Goal: Task Accomplishment & Management: Use online tool/utility

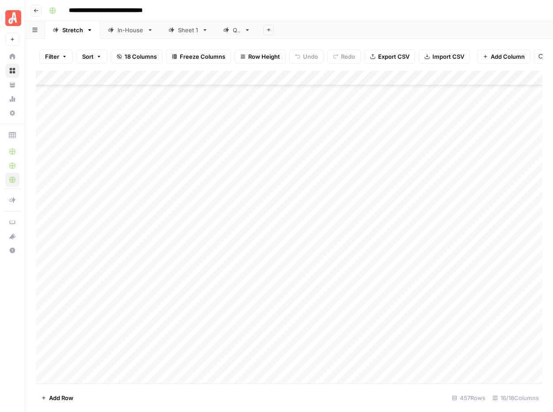
scroll to position [6584, 0]
click at [430, 242] on div "Add Column" at bounding box center [289, 227] width 507 height 313
click at [350, 305] on div "Add Column" at bounding box center [289, 227] width 507 height 313
click at [349, 320] on div "Add Column" at bounding box center [289, 227] width 507 height 313
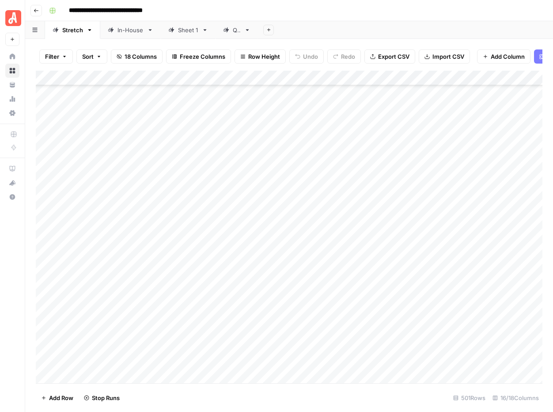
click at [348, 335] on div "Add Column" at bounding box center [289, 227] width 507 height 313
click at [347, 350] on div "Add Column" at bounding box center [289, 227] width 507 height 313
click at [349, 365] on div "Add Column" at bounding box center [289, 227] width 507 height 313
click at [347, 288] on div "Add Column" at bounding box center [289, 227] width 507 height 313
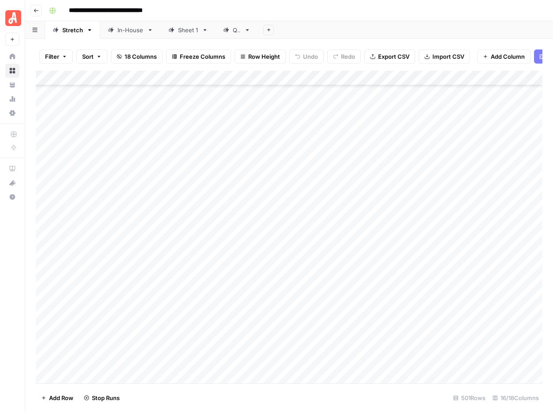
click at [351, 302] on div "Add Column" at bounding box center [289, 227] width 507 height 313
click at [349, 316] on div "Add Column" at bounding box center [289, 227] width 507 height 313
click at [343, 227] on div "Add Column" at bounding box center [289, 227] width 507 height 313
click at [394, 228] on div "Add Column" at bounding box center [289, 227] width 507 height 313
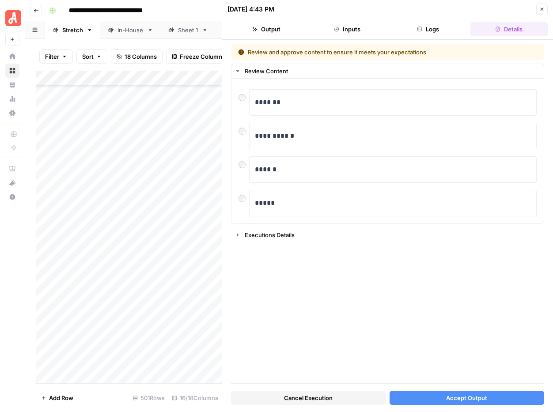
click at [461, 394] on span "Accept Output" at bounding box center [466, 398] width 41 height 9
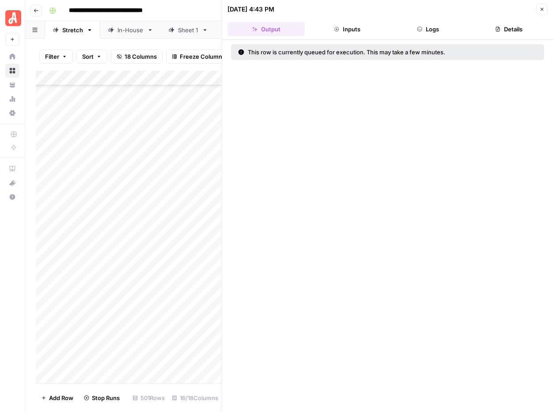
click at [544, 12] on button "Close" at bounding box center [542, 9] width 11 height 11
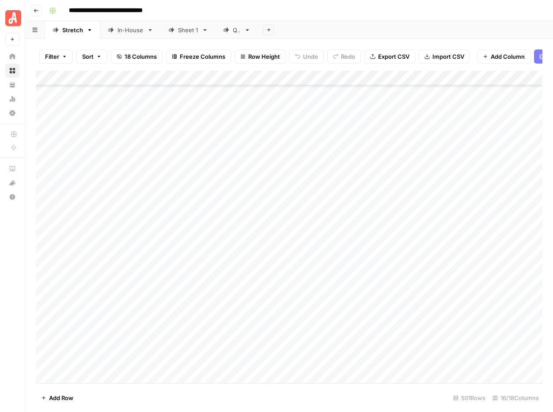
click at [334, 213] on div "Add Column" at bounding box center [289, 227] width 507 height 313
click at [396, 213] on div "Add Column" at bounding box center [289, 227] width 507 height 313
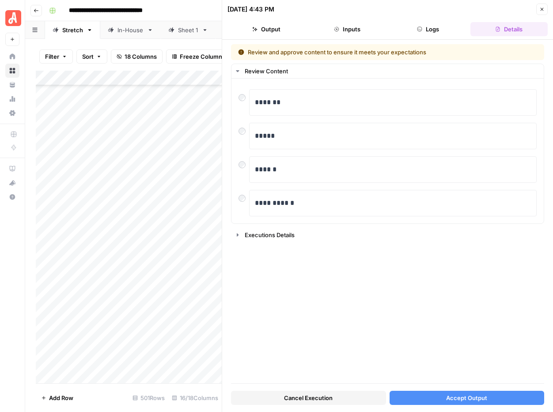
click at [460, 399] on span "Accept Output" at bounding box center [466, 398] width 41 height 9
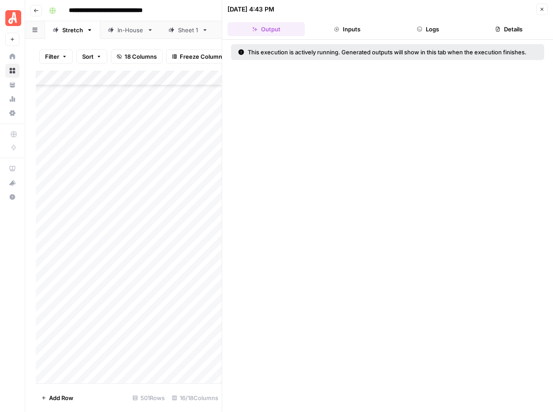
click at [542, 11] on icon "button" at bounding box center [542, 9] width 5 height 5
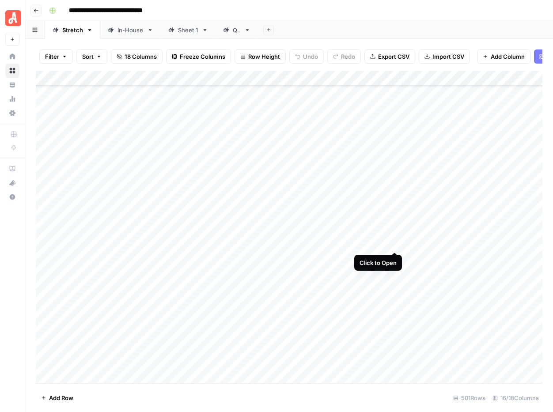
click at [396, 243] on div "Add Column" at bounding box center [289, 227] width 507 height 313
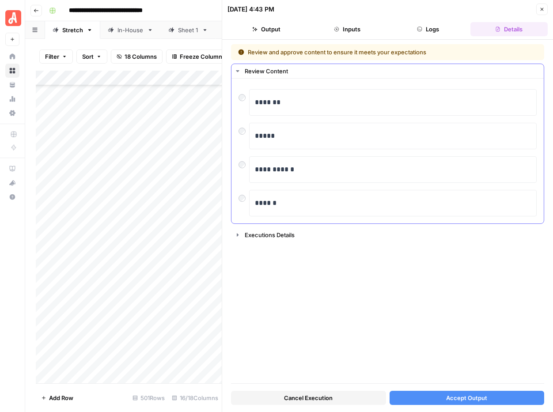
click at [243, 135] on div at bounding box center [244, 129] width 11 height 12
click at [473, 397] on span "Accept Output" at bounding box center [466, 398] width 41 height 9
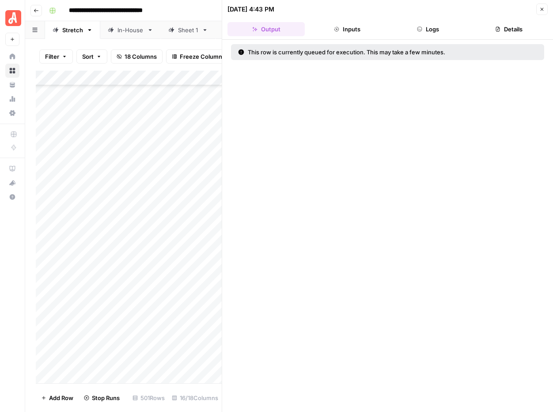
click at [542, 11] on icon "button" at bounding box center [542, 9] width 5 height 5
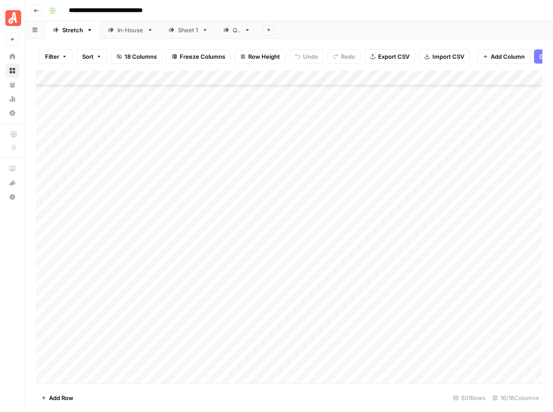
click at [351, 259] on div "Add Column" at bounding box center [289, 227] width 507 height 313
click at [395, 258] on div "Add Column" at bounding box center [289, 227] width 507 height 313
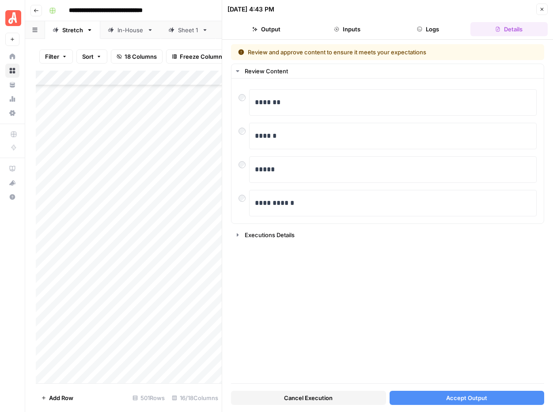
click at [471, 399] on span "Accept Output" at bounding box center [466, 398] width 41 height 9
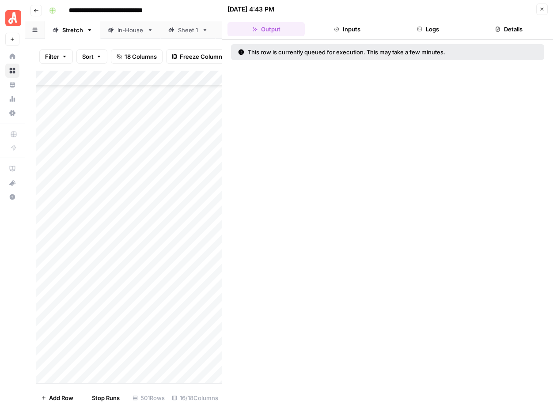
click at [542, 11] on icon "button" at bounding box center [542, 9] width 5 height 5
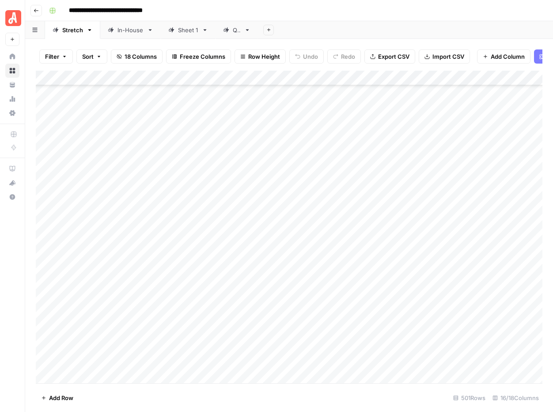
click at [357, 274] on div "Add Column" at bounding box center [289, 227] width 507 height 313
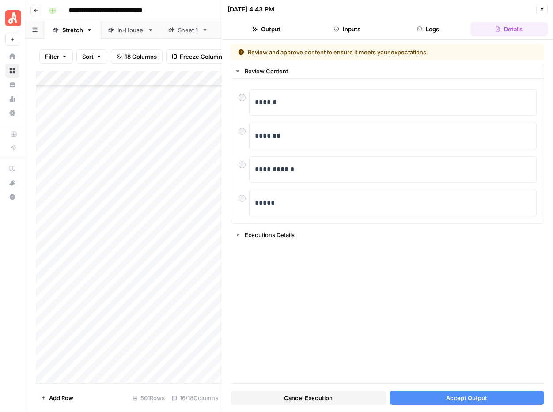
click at [465, 398] on span "Accept Output" at bounding box center [466, 398] width 41 height 9
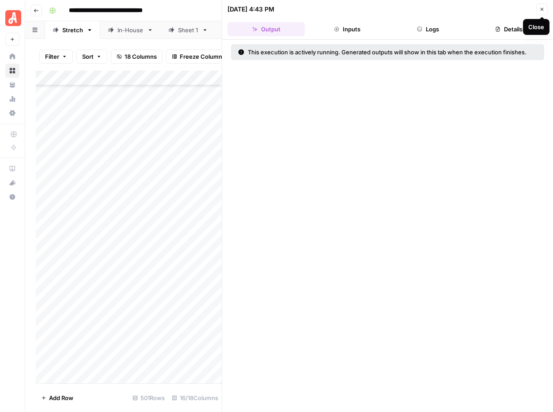
click at [541, 11] on icon "button" at bounding box center [542, 9] width 5 height 5
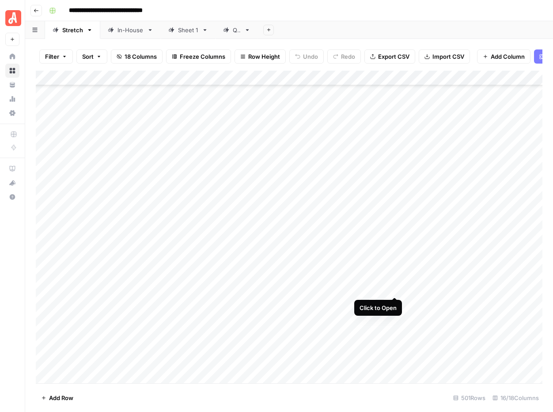
click at [395, 287] on div "Add Column" at bounding box center [289, 227] width 507 height 313
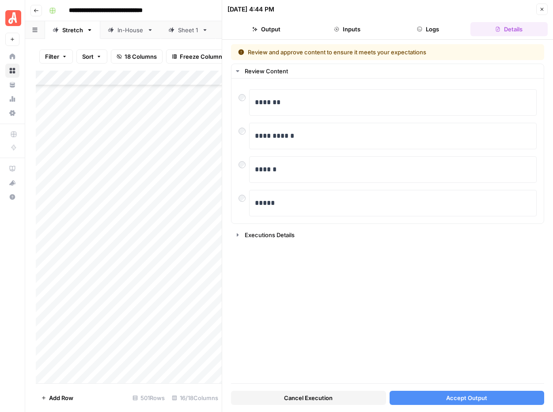
click at [469, 395] on span "Accept Output" at bounding box center [466, 398] width 41 height 9
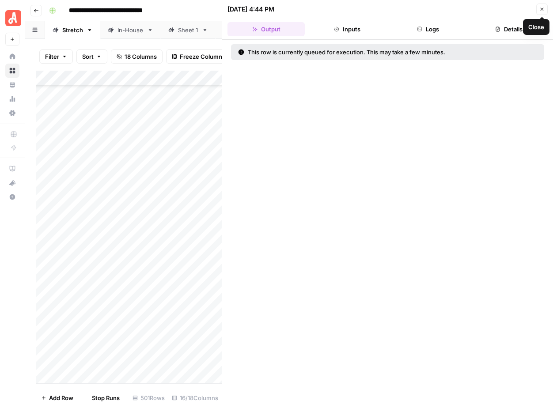
click at [542, 9] on icon "button" at bounding box center [542, 9] width 3 height 3
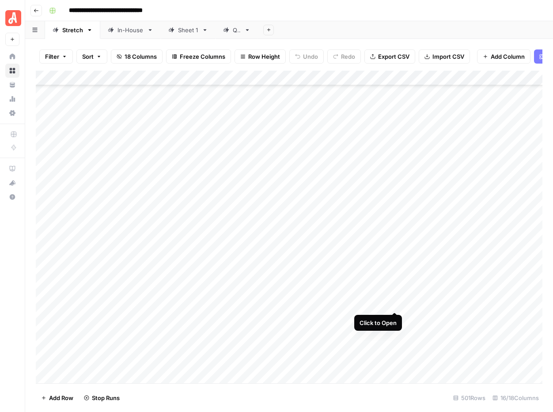
click at [394, 301] on div "Add Column" at bounding box center [289, 227] width 507 height 313
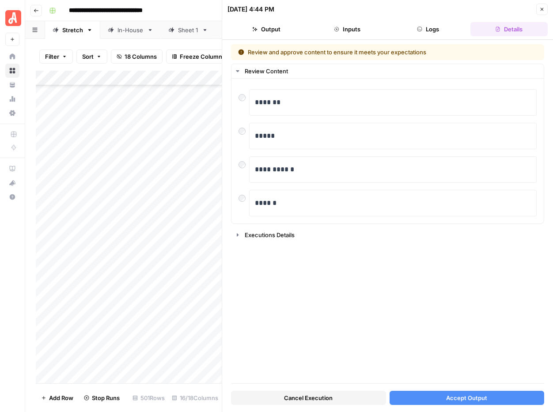
click at [465, 396] on span "Accept Output" at bounding box center [466, 398] width 41 height 9
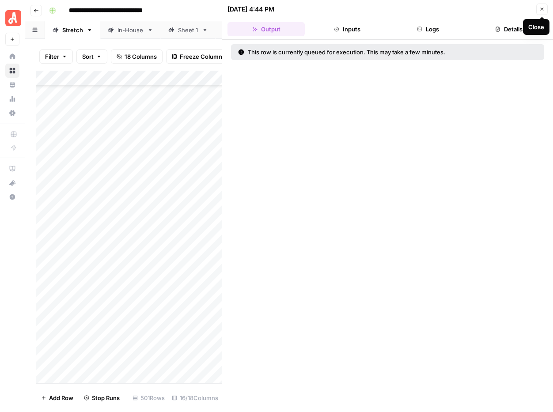
click at [542, 12] on button "Close" at bounding box center [542, 9] width 11 height 11
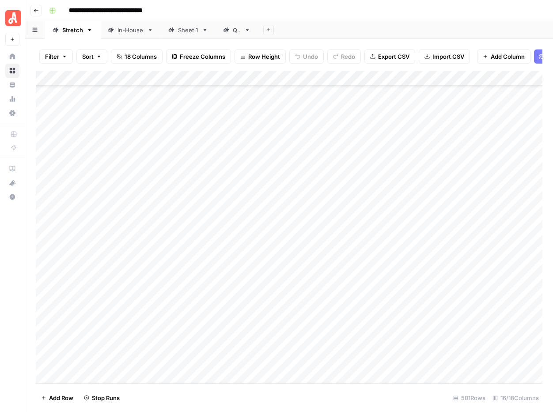
click at [341, 317] on div "Add Column" at bounding box center [289, 227] width 507 height 313
click at [395, 317] on div "Add Column" at bounding box center [289, 227] width 507 height 313
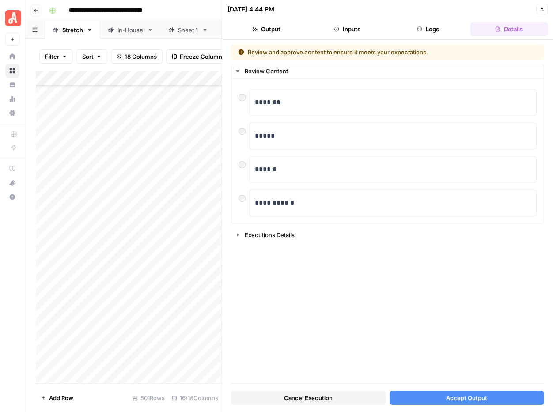
click at [471, 394] on span "Accept Output" at bounding box center [466, 398] width 41 height 9
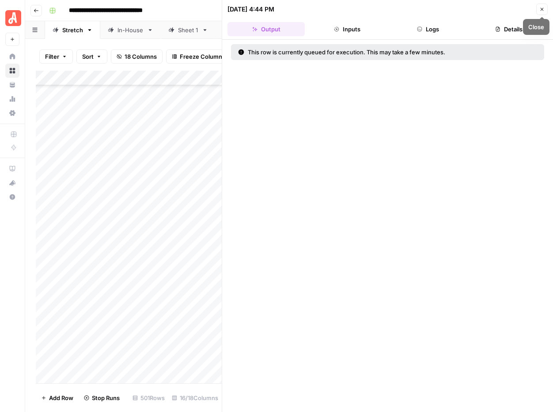
click at [544, 10] on icon "button" at bounding box center [542, 9] width 5 height 5
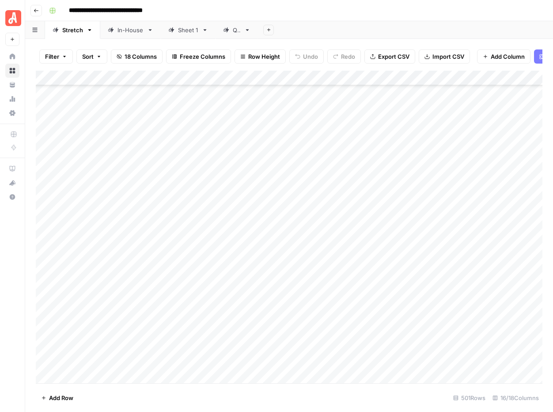
scroll to position [7228, 0]
click at [286, 215] on div "Add Column" at bounding box center [289, 227] width 507 height 313
click at [345, 198] on div "Add Column" at bounding box center [289, 227] width 507 height 313
click at [395, 198] on div "Add Column" at bounding box center [289, 227] width 507 height 313
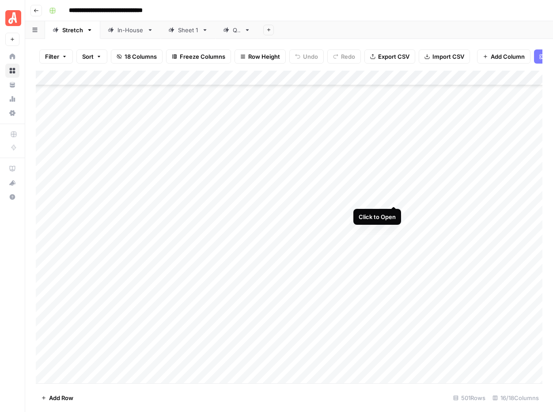
scroll to position [7243, 1]
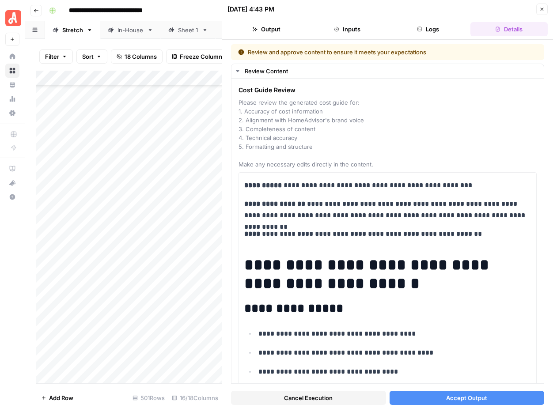
click at [467, 400] on span "Accept Output" at bounding box center [466, 398] width 41 height 9
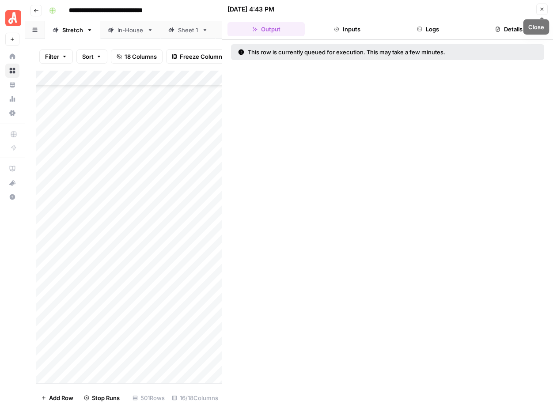
click at [540, 11] on icon "button" at bounding box center [542, 9] width 5 height 5
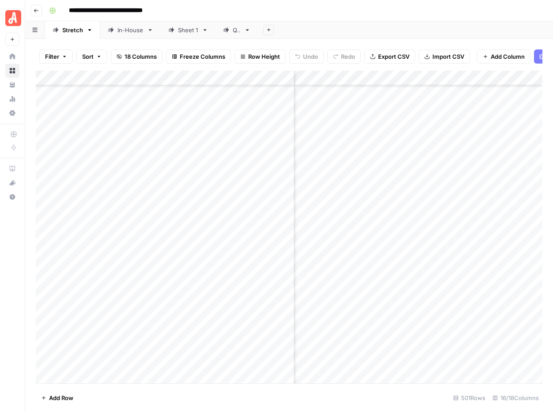
scroll to position [7243, 0]
click at [393, 304] on div "Add Column" at bounding box center [289, 227] width 507 height 313
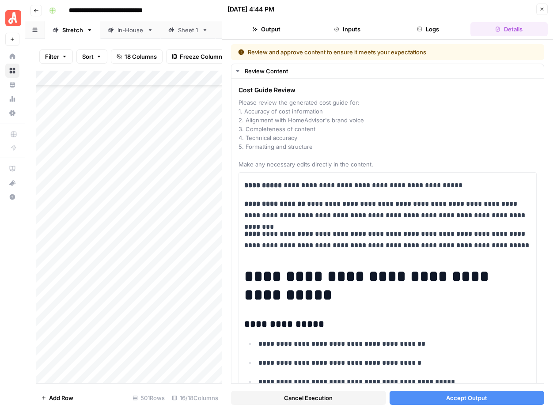
click at [453, 397] on span "Accept Output" at bounding box center [466, 398] width 41 height 9
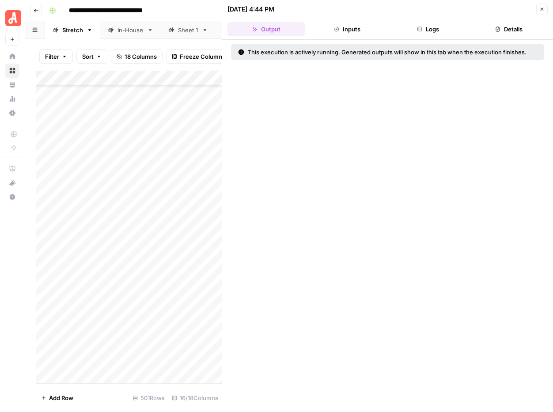
click at [544, 12] on button "Close" at bounding box center [542, 9] width 11 height 11
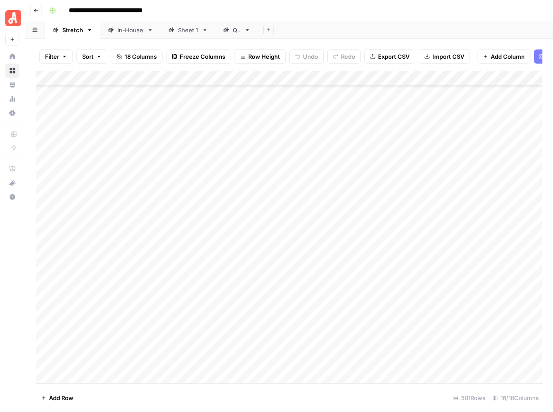
scroll to position [7243, 0]
click at [334, 215] on div "Add Column" at bounding box center [289, 227] width 507 height 313
click at [396, 213] on div "Add Column" at bounding box center [289, 227] width 507 height 313
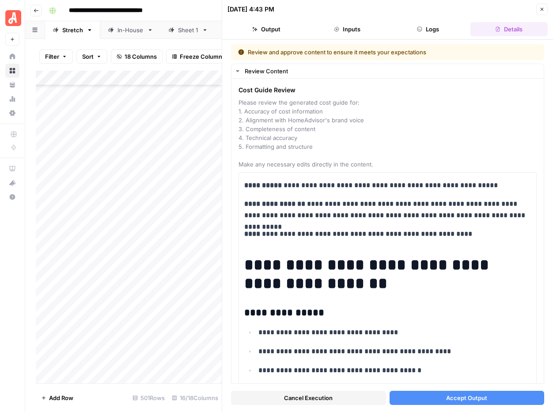
click at [459, 399] on span "Accept Output" at bounding box center [466, 398] width 41 height 9
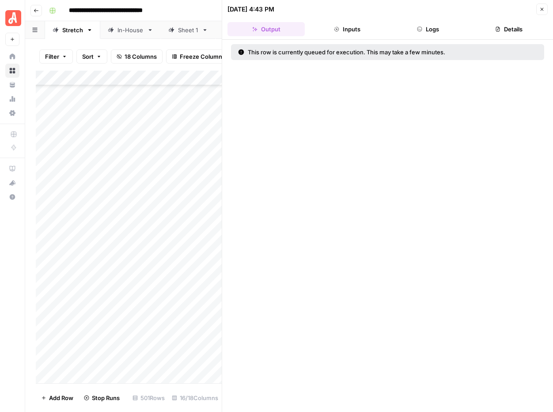
click at [543, 10] on icon "button" at bounding box center [542, 9] width 5 height 5
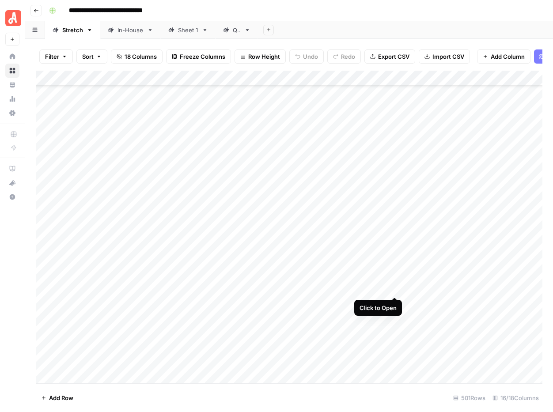
click at [396, 288] on div "Add Column" at bounding box center [289, 227] width 507 height 313
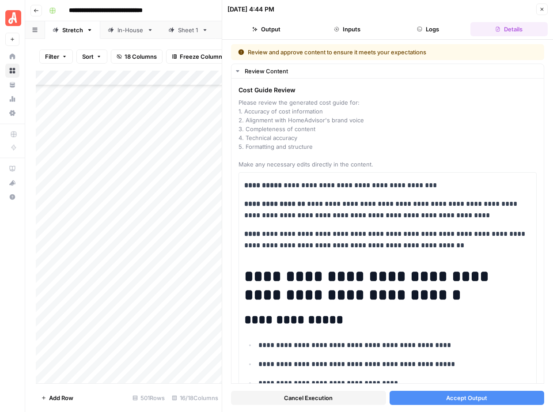
click at [472, 396] on span "Accept Output" at bounding box center [466, 398] width 41 height 9
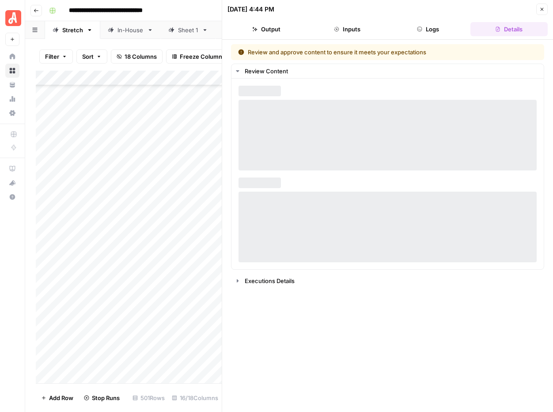
click at [542, 8] on icon "button" at bounding box center [542, 9] width 5 height 5
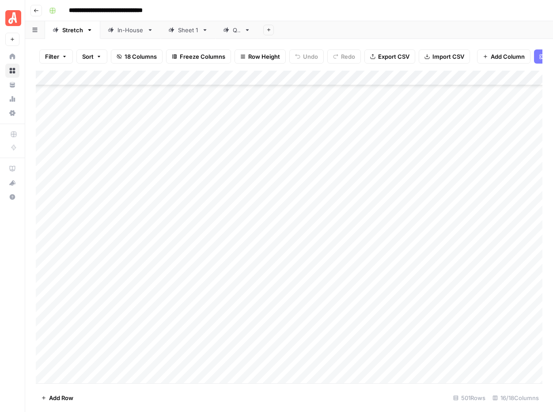
scroll to position [7245, 0]
click at [398, 239] on div "Add Column" at bounding box center [289, 227] width 507 height 313
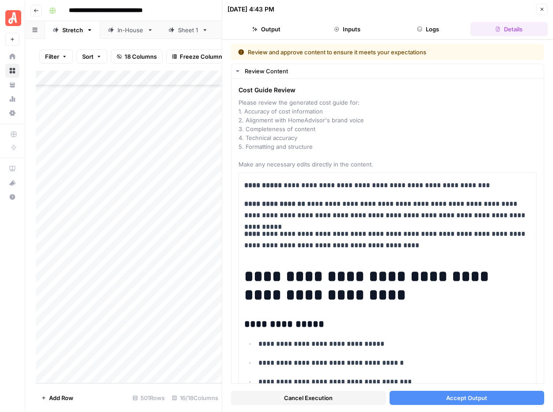
click at [461, 401] on span "Accept Output" at bounding box center [466, 398] width 41 height 9
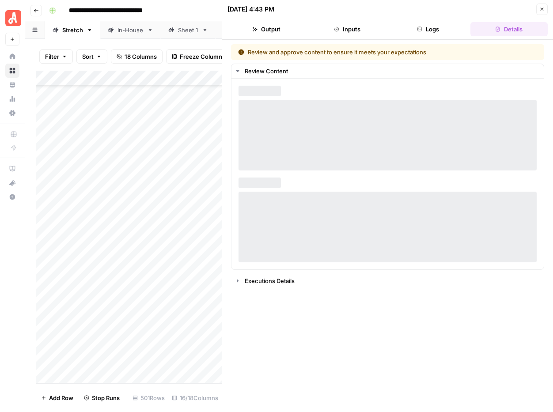
click at [540, 9] on icon "button" at bounding box center [542, 9] width 5 height 5
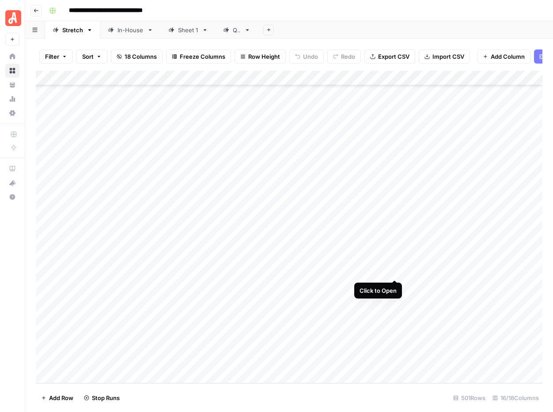
click at [394, 270] on div "Add Column" at bounding box center [289, 227] width 507 height 313
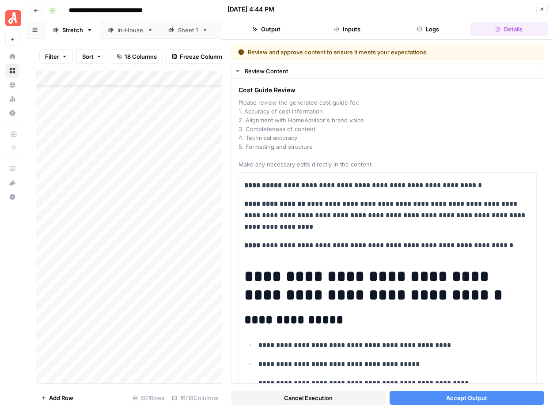
click at [466, 399] on span "Accept Output" at bounding box center [466, 398] width 41 height 9
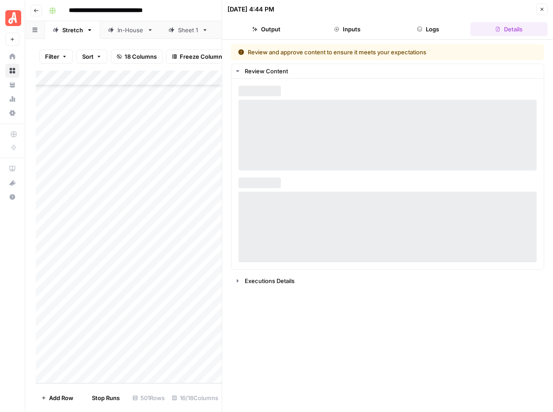
drag, startPoint x: 542, startPoint y: 8, endPoint x: 531, endPoint y: 43, distance: 37.0
click at [542, 8] on icon "button" at bounding box center [542, 9] width 5 height 5
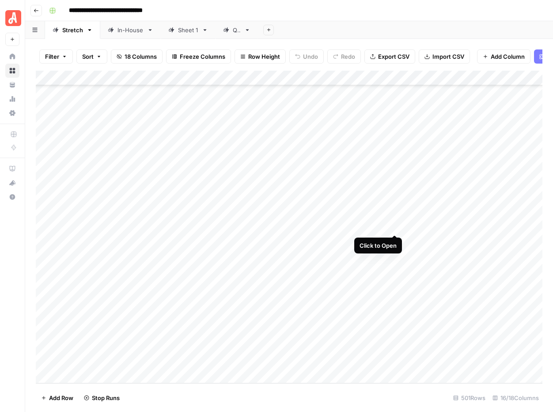
click at [397, 226] on div "Add Column" at bounding box center [289, 227] width 507 height 313
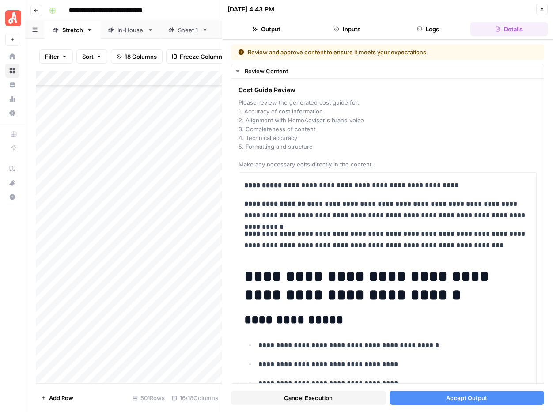
drag, startPoint x: 455, startPoint y: 398, endPoint x: 488, endPoint y: 332, distance: 73.9
click at [455, 397] on span "Accept Output" at bounding box center [466, 398] width 41 height 9
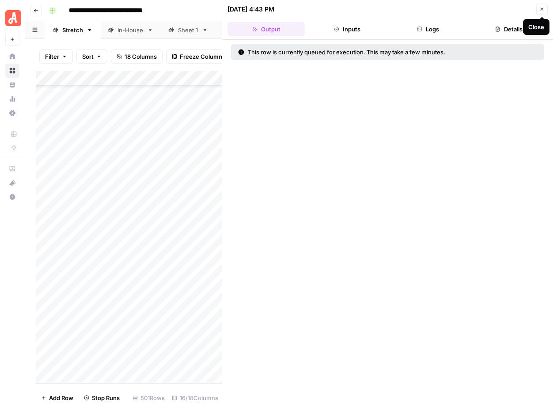
click at [541, 12] on button "Close" at bounding box center [542, 9] width 11 height 11
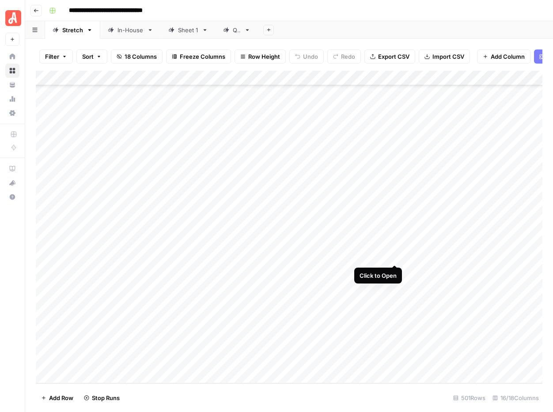
click at [394, 255] on div "Add Column" at bounding box center [289, 227] width 507 height 313
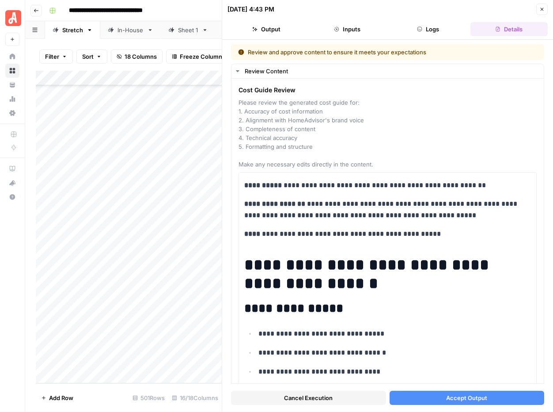
click at [461, 396] on span "Accept Output" at bounding box center [466, 398] width 41 height 9
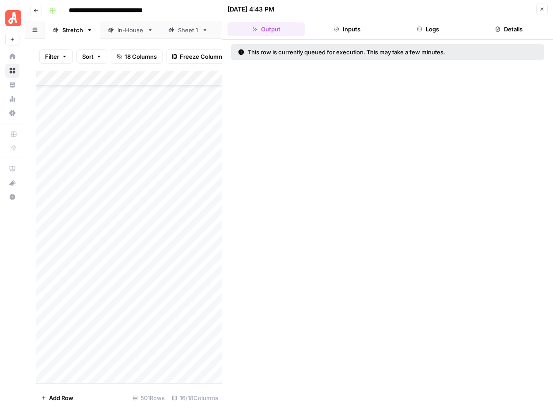
click at [540, 7] on icon "button" at bounding box center [542, 9] width 5 height 5
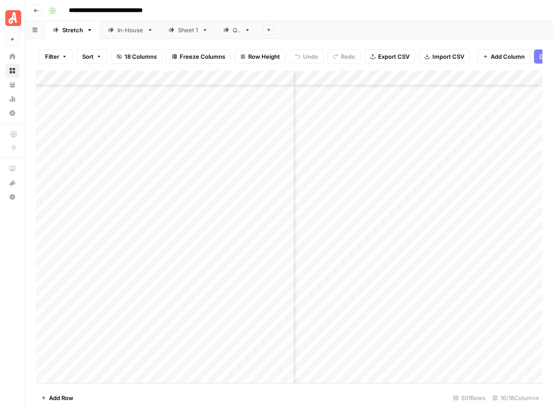
scroll to position [7245, 412]
click at [383, 196] on div "Add Column" at bounding box center [289, 227] width 507 height 313
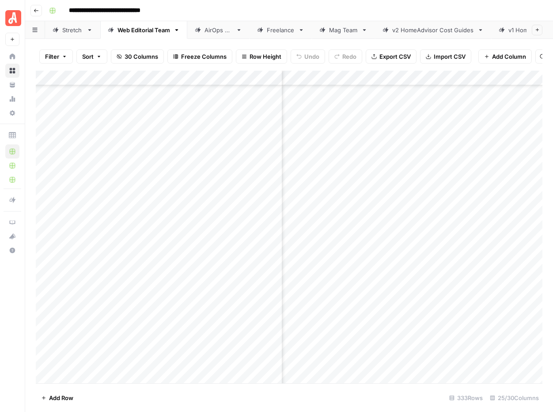
scroll to position [4721, 2271]
